Goal: Task Accomplishment & Management: Use online tool/utility

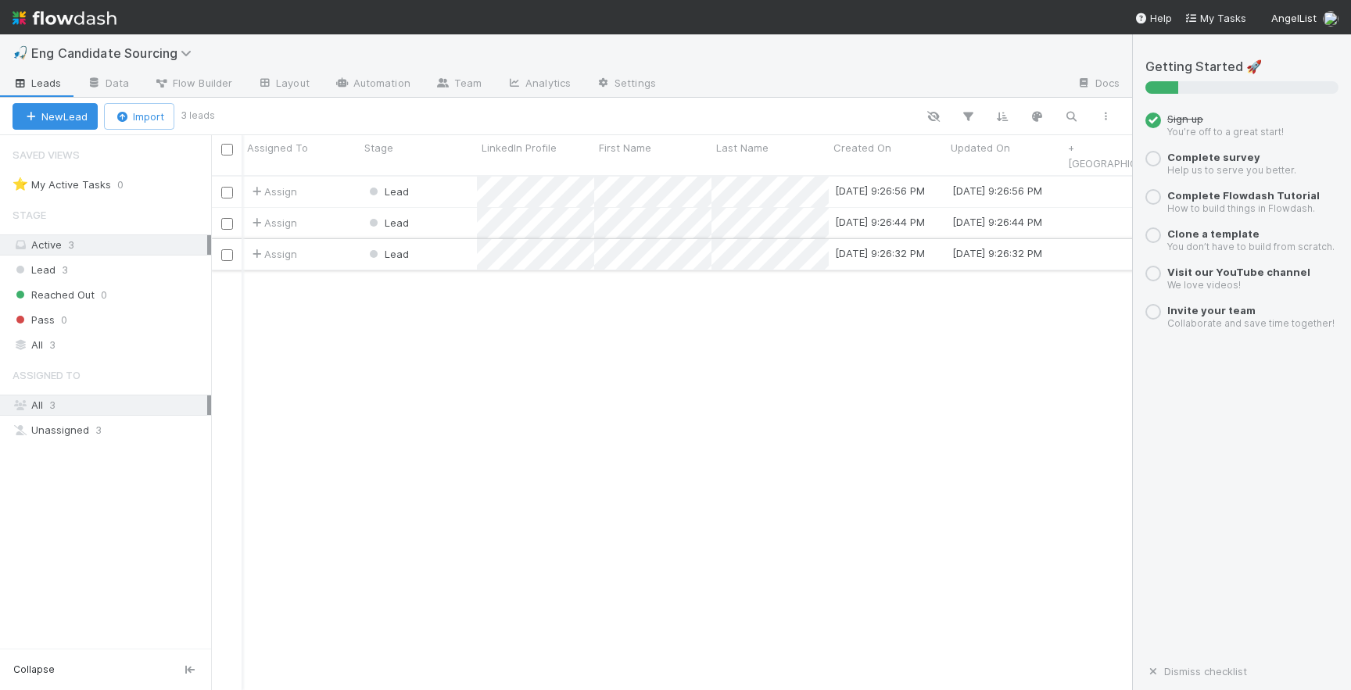
scroll to position [0, 48]
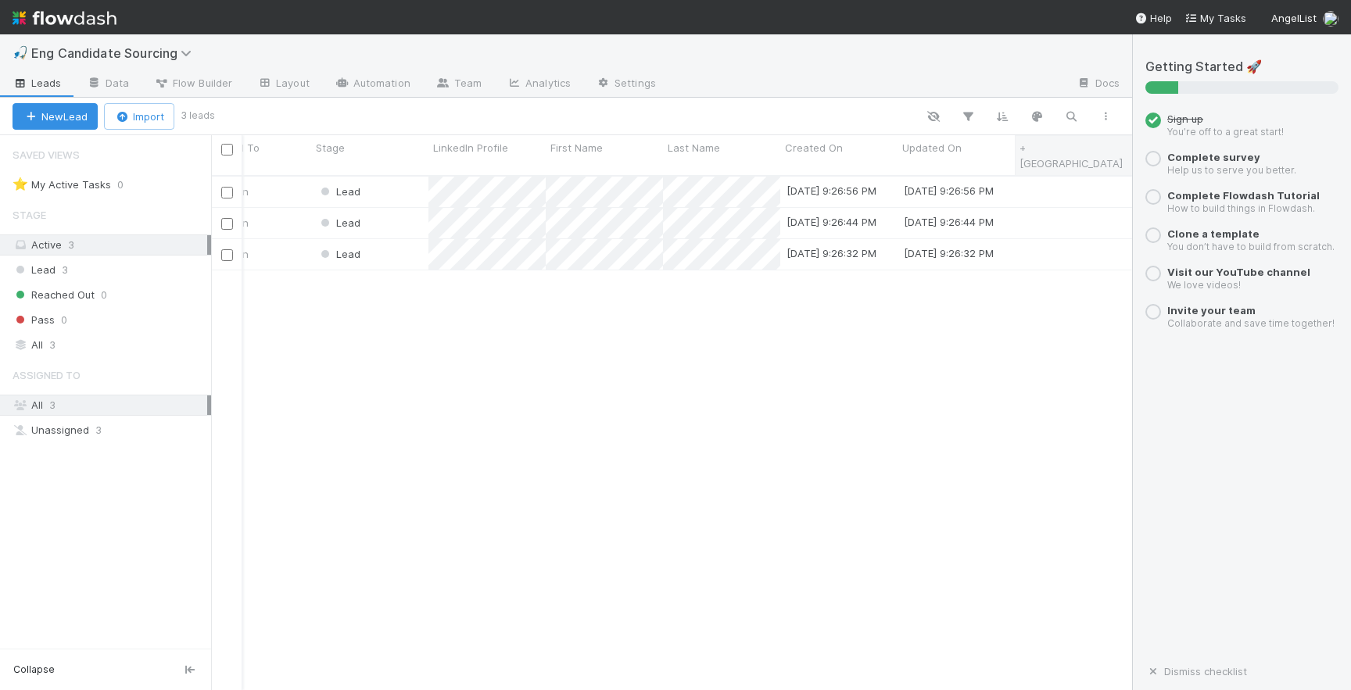
click at [1059, 148] on link "+ [GEOGRAPHIC_DATA]" at bounding box center [1070, 156] width 103 height 28
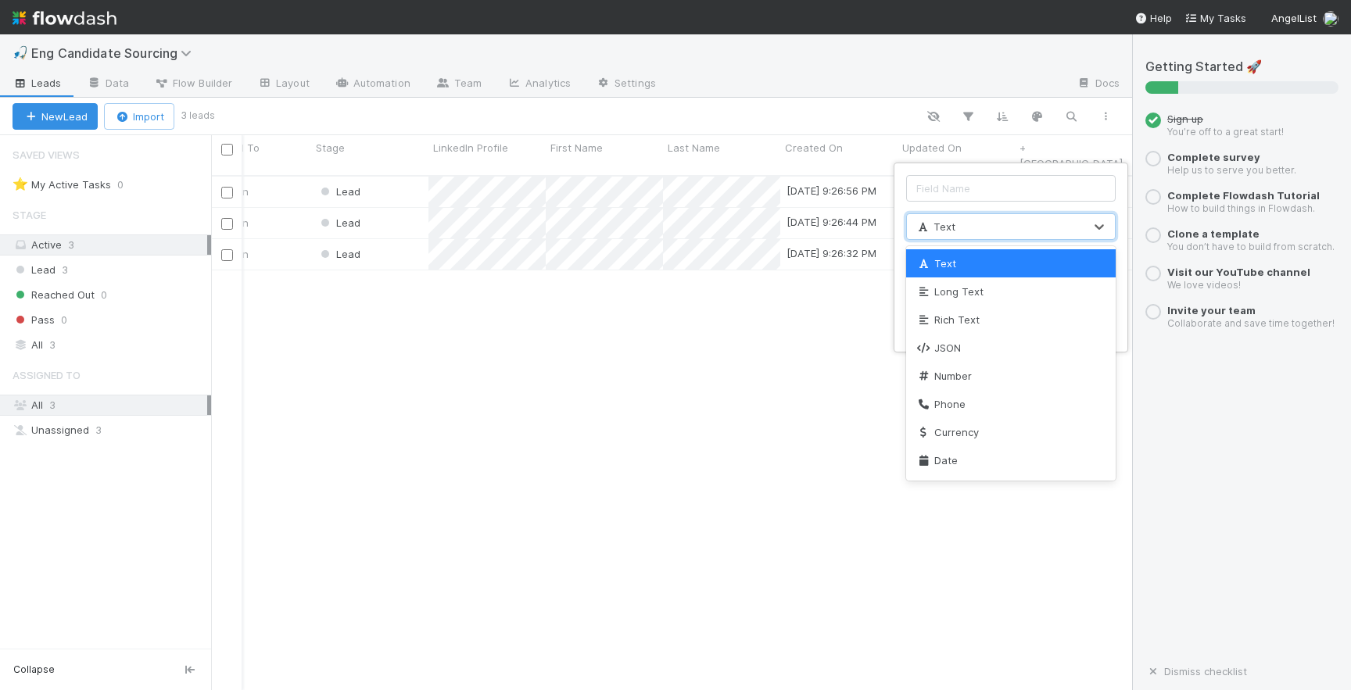
click at [1006, 230] on div "Text" at bounding box center [995, 226] width 177 height 25
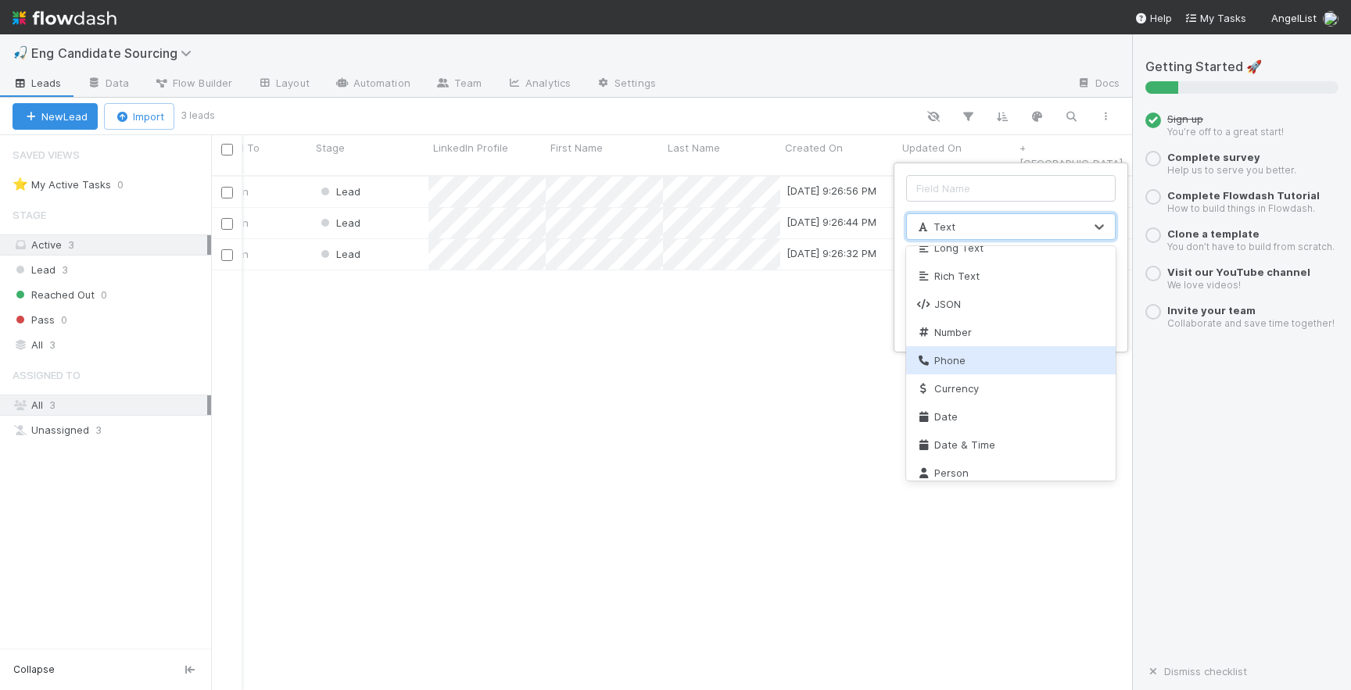
scroll to position [0, 0]
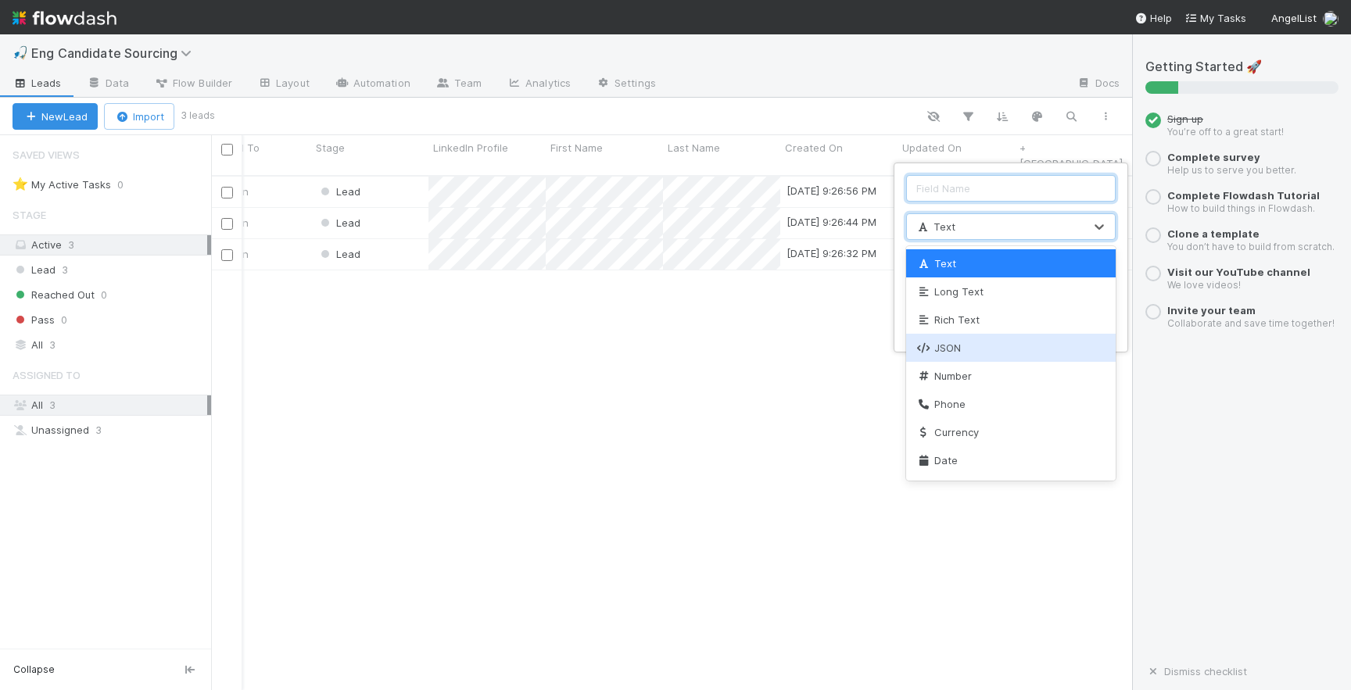
click at [952, 190] on input "text" at bounding box center [1011, 188] width 210 height 27
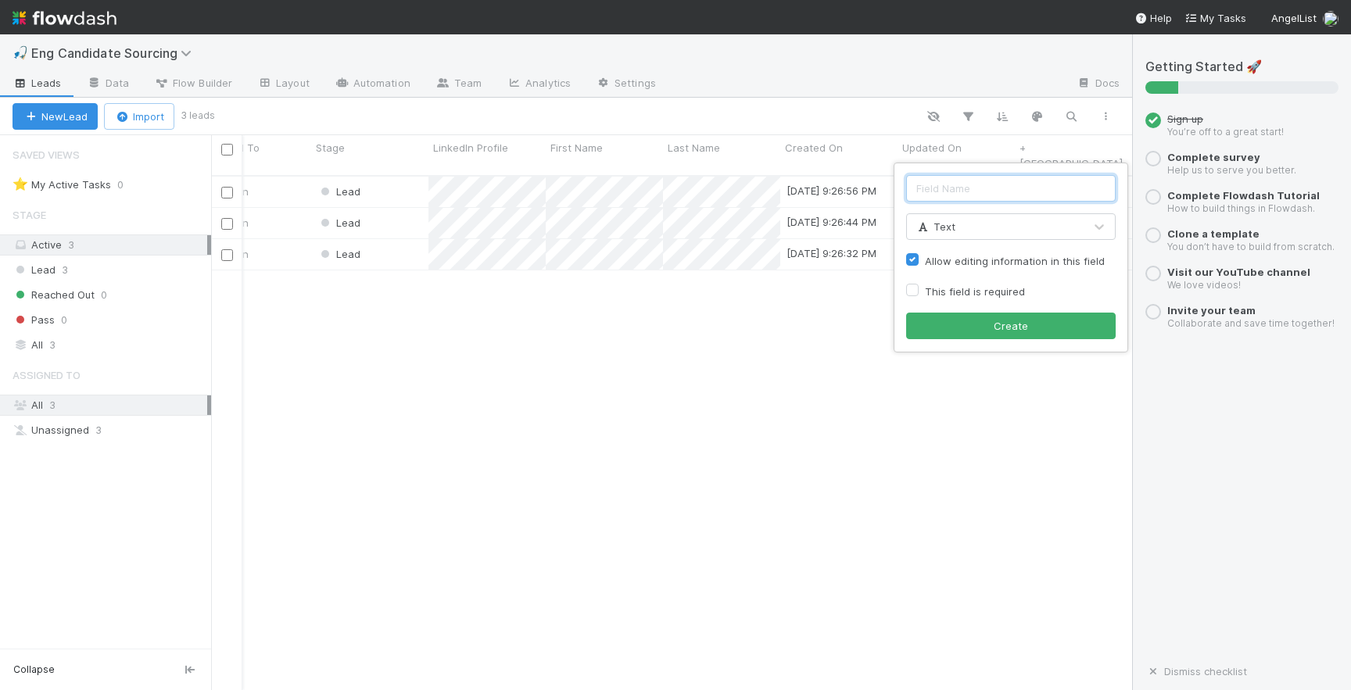
type input "r"
type input "Reason"
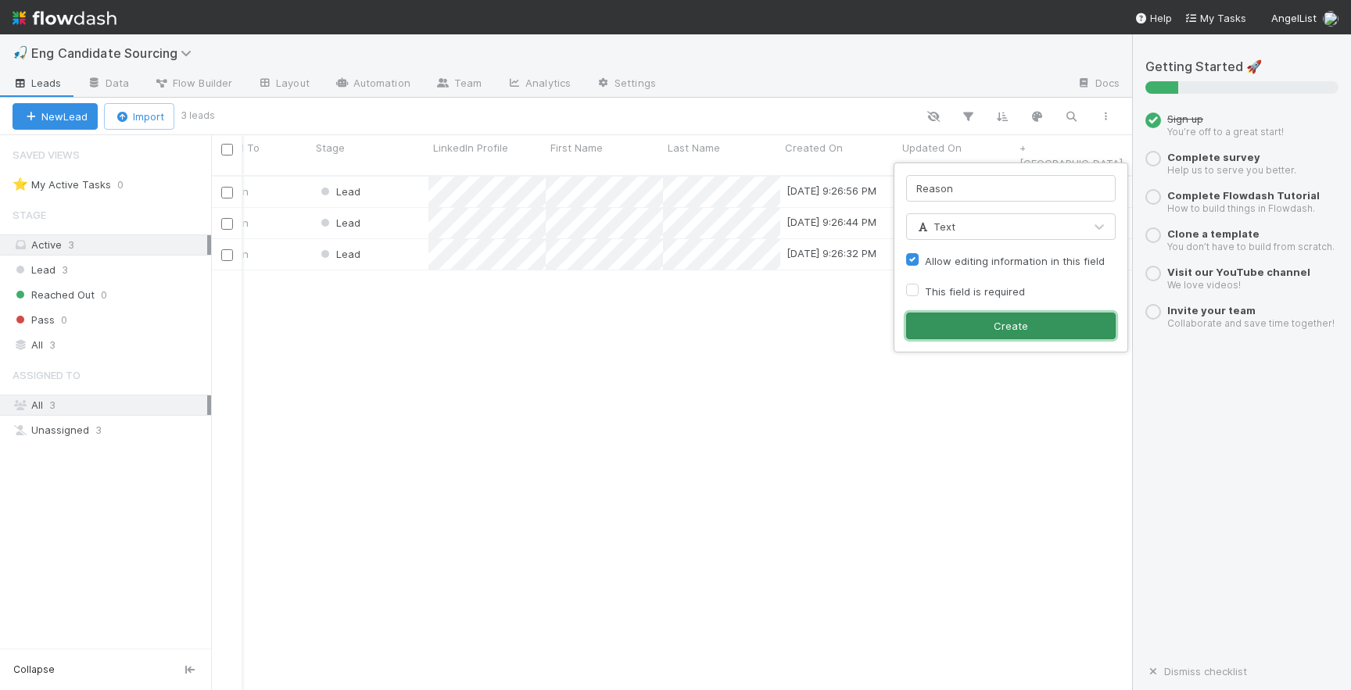
click at [966, 321] on button "Create" at bounding box center [1011, 326] width 210 height 27
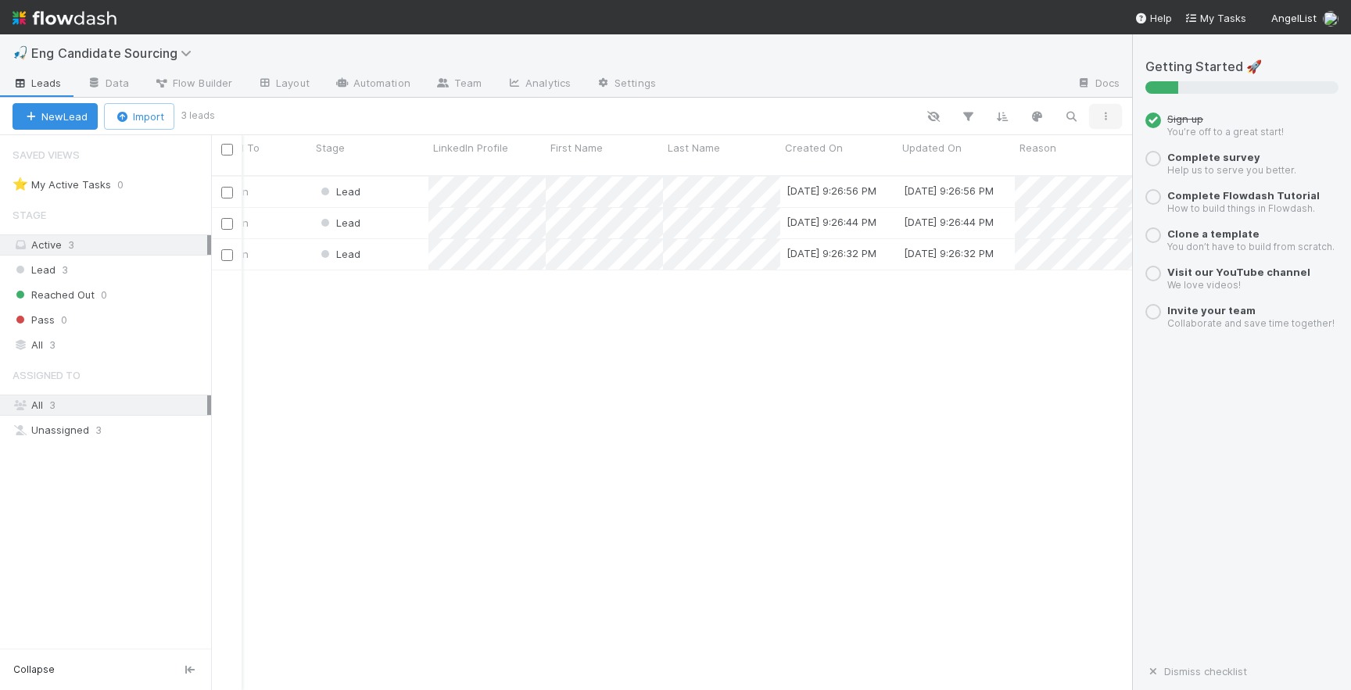
click at [1095, 119] on button "button" at bounding box center [1105, 116] width 28 height 20
click at [910, 300] on div "View as list Comments Export view to CSV" at bounding box center [675, 345] width 1351 height 690
click at [1033, 149] on span "Reason" at bounding box center [1037, 148] width 37 height 16
click at [1112, 109] on div "Sort A → Z Sort Z → A Hide Edit field Delete field" at bounding box center [675, 345] width 1351 height 690
click at [1108, 109] on button "button" at bounding box center [1105, 116] width 28 height 20
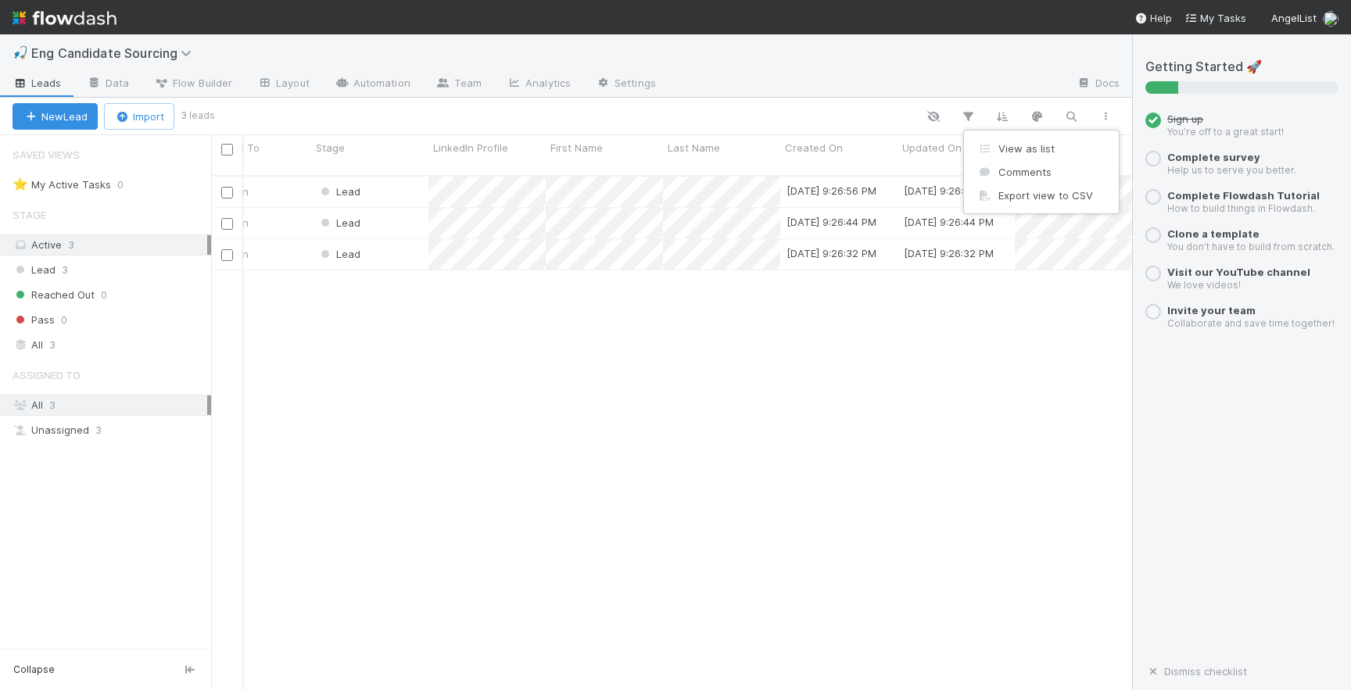
click at [967, 77] on div "View as list Comments Export view to CSV" at bounding box center [675, 345] width 1351 height 690
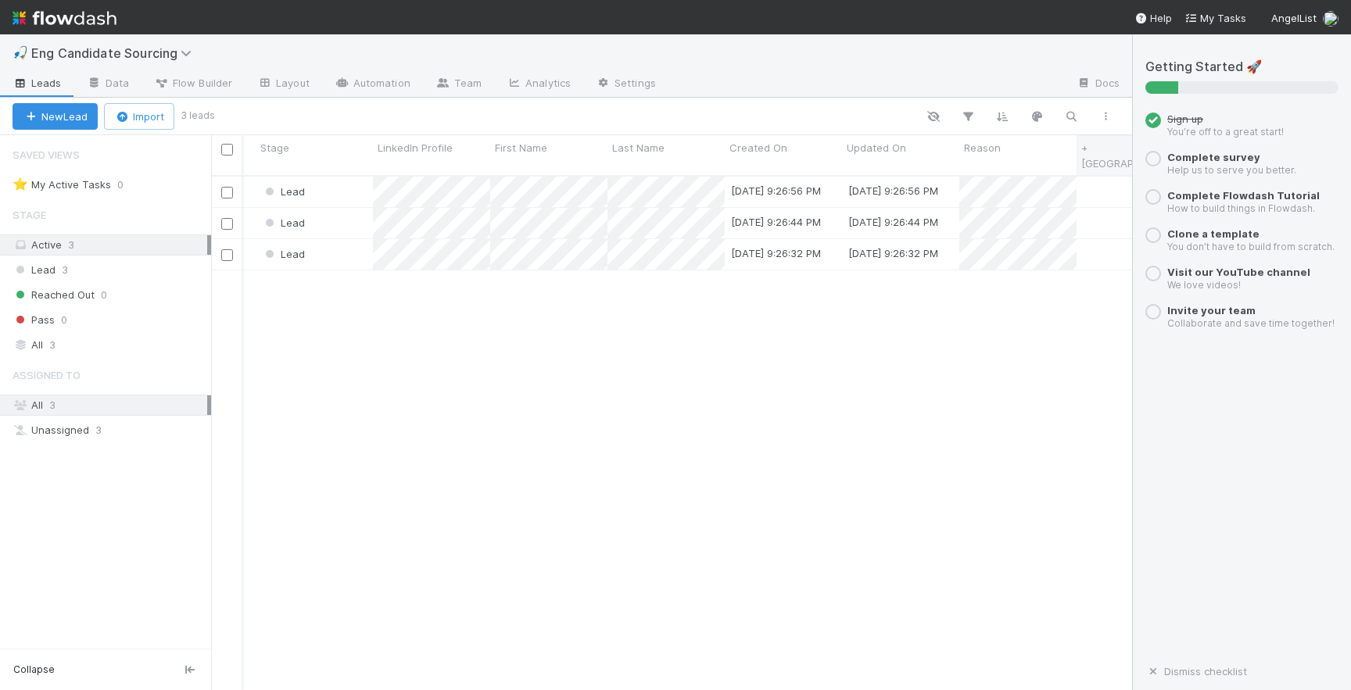
scroll to position [0, 166]
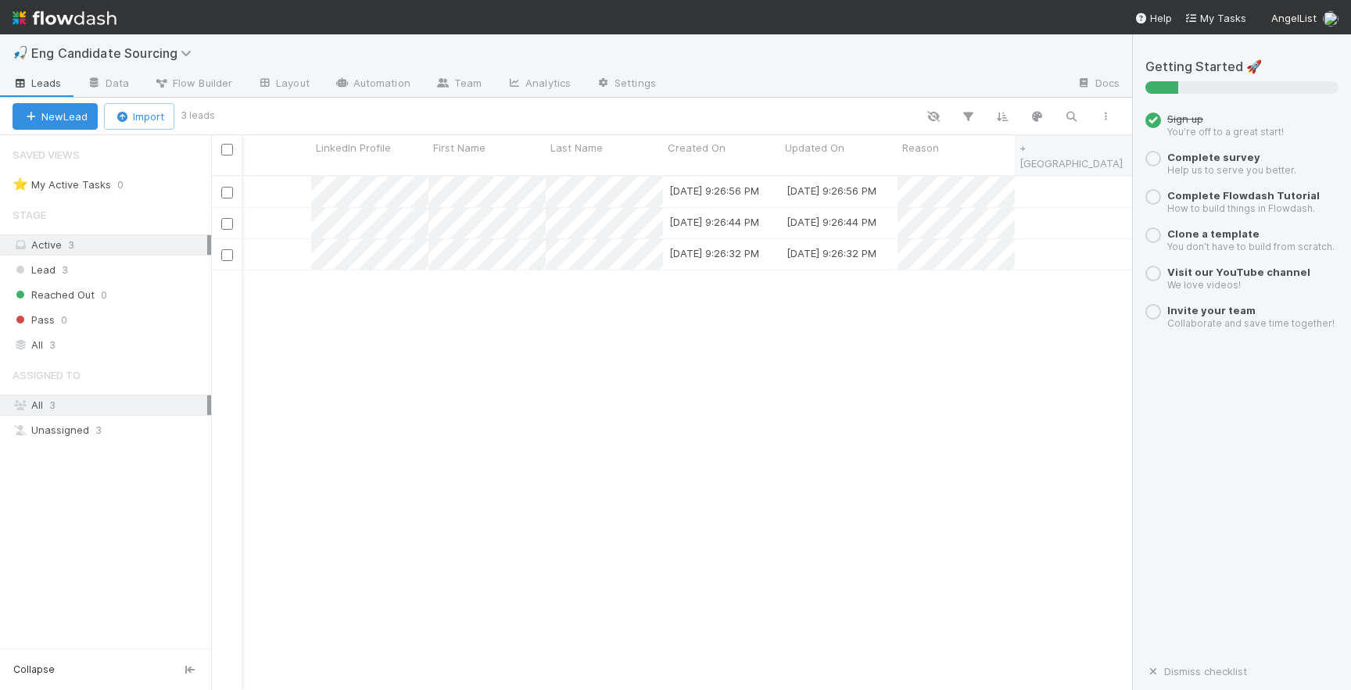
click at [1038, 148] on link "+ [GEOGRAPHIC_DATA]" at bounding box center [1070, 156] width 103 height 28
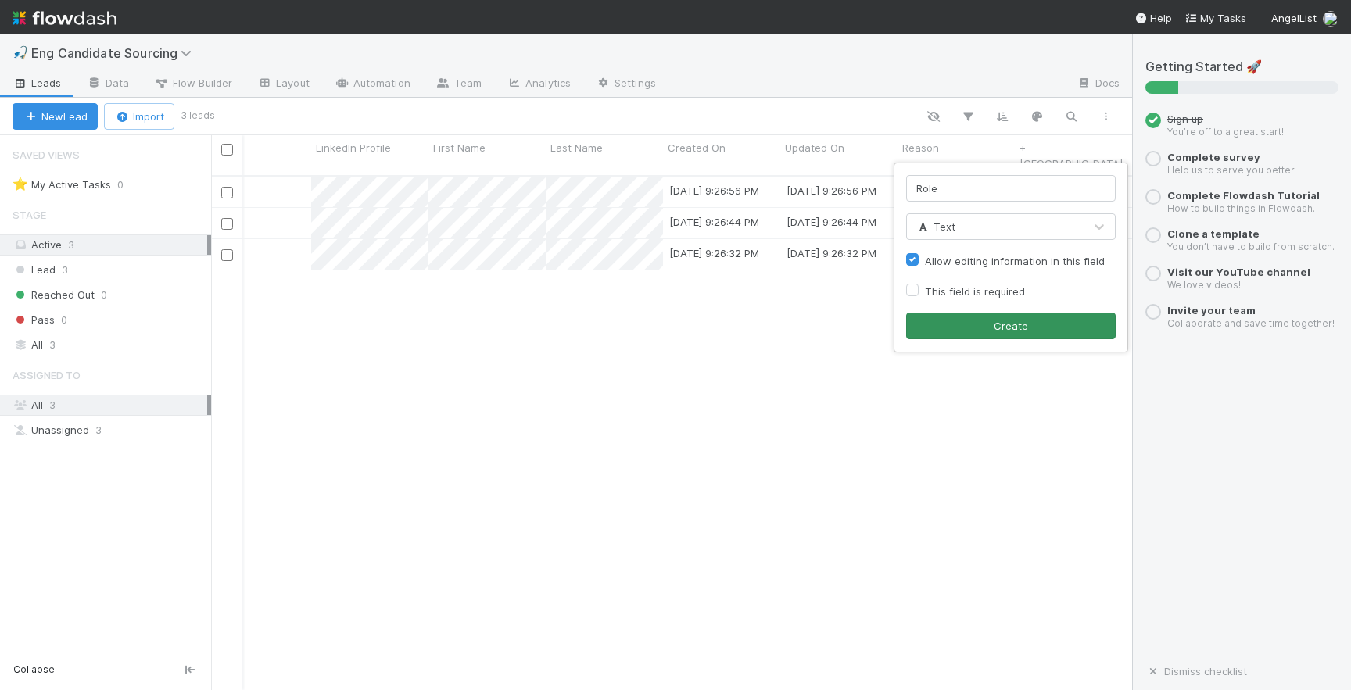
type input "Role"
click at [986, 321] on button "Create" at bounding box center [1011, 326] width 210 height 27
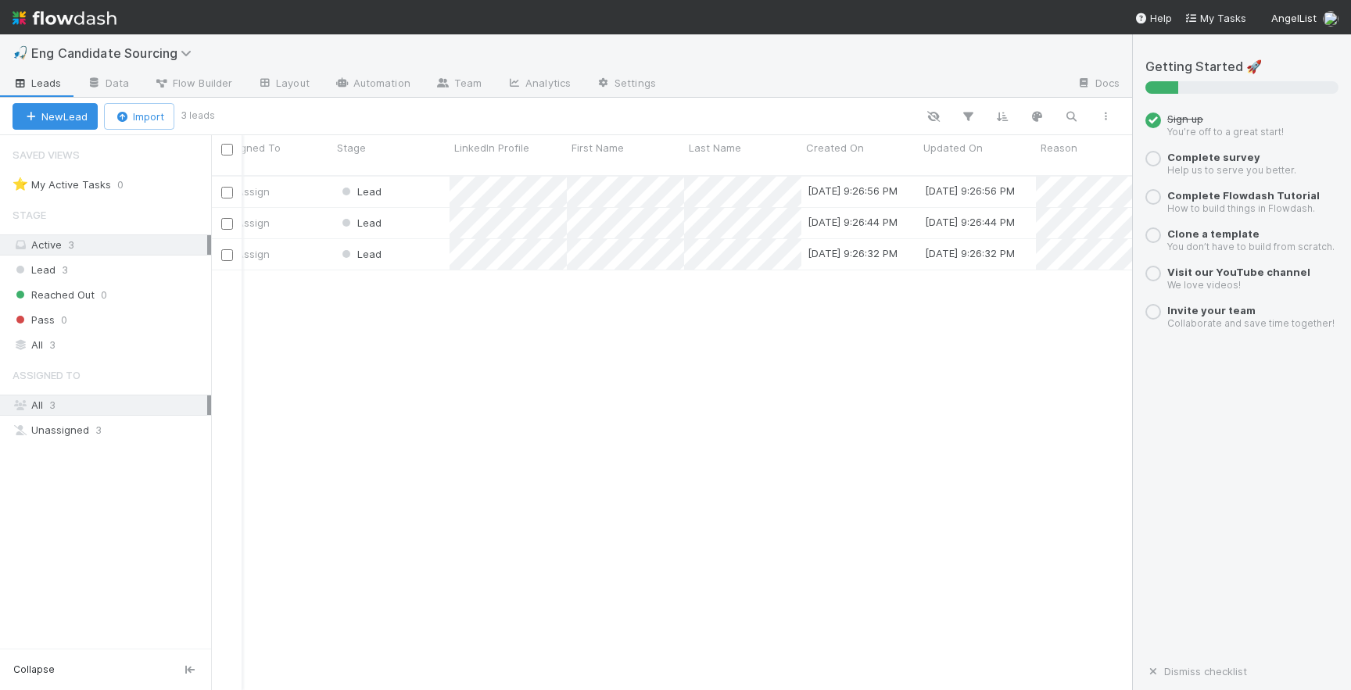
scroll to position [0, 0]
